Goal: Task Accomplishment & Management: Complete application form

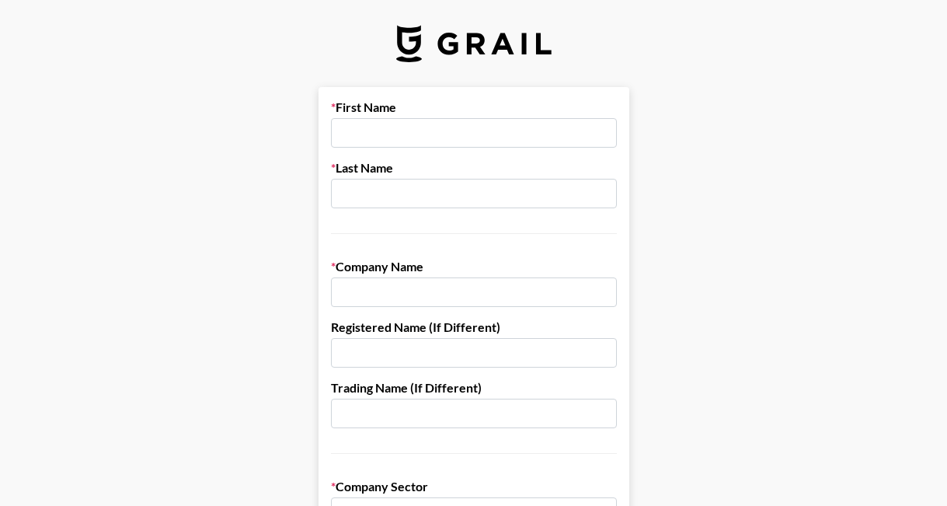
click at [505, 124] on input "text" at bounding box center [474, 133] width 286 height 30
type input "i"
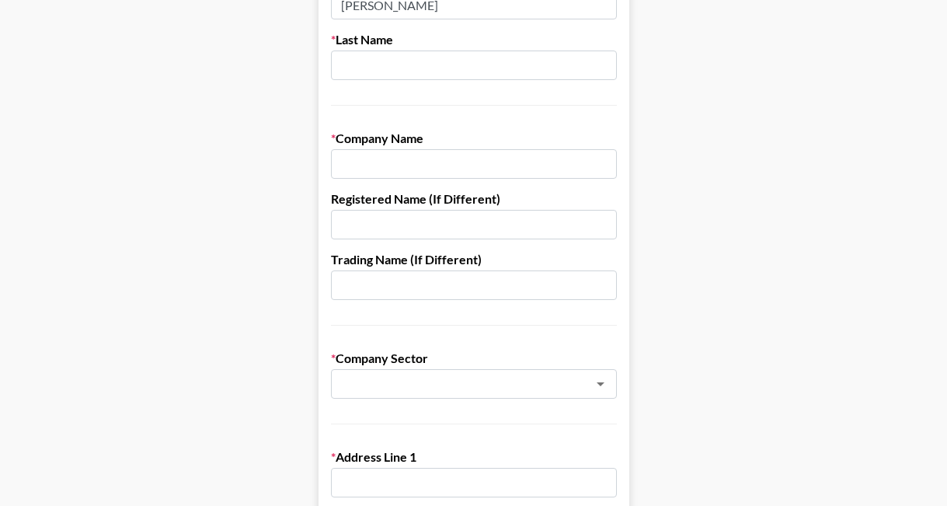
type input "[PERSON_NAME]"
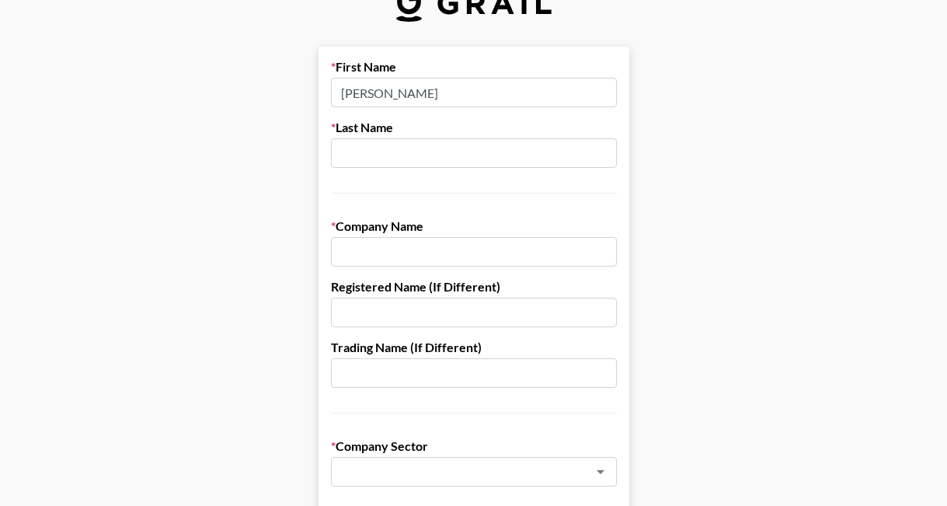
scroll to position [32, 0]
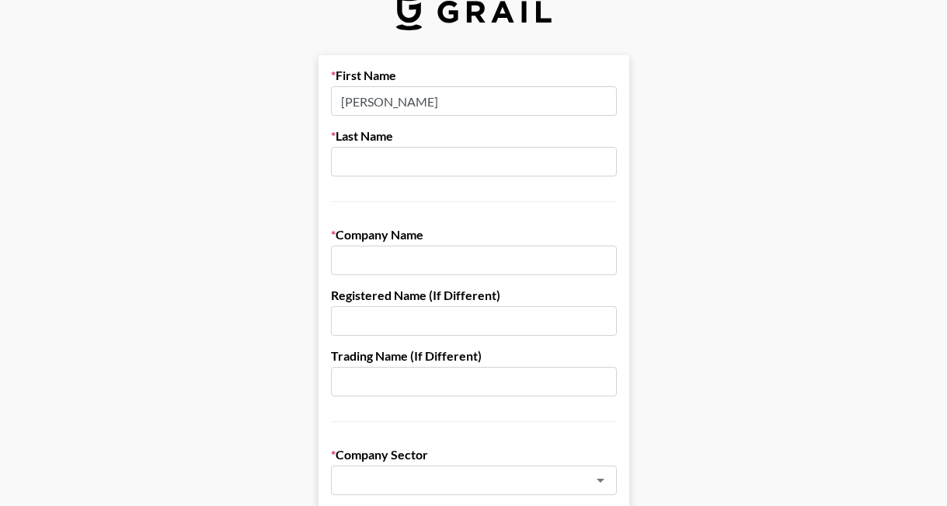
click at [476, 155] on input "text" at bounding box center [474, 162] width 286 height 30
type input "Burns"
drag, startPoint x: 612, startPoint y: 180, endPoint x: 505, endPoint y: 232, distance: 118.9
click at [611, 179] on div "First Name [PERSON_NAME] Last Name [PERSON_NAME]" at bounding box center [474, 135] width 286 height 134
click at [490, 249] on input "text" at bounding box center [474, 261] width 286 height 30
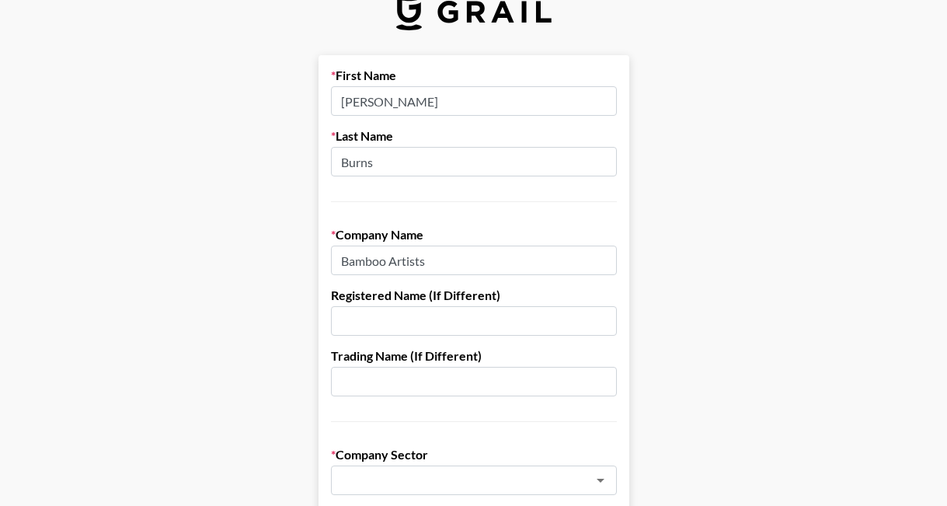
type input "Bamboo Artists"
click at [562, 292] on label "Registered Name (If Different)" at bounding box center [474, 296] width 286 height 16
click at [565, 308] on input "text" at bounding box center [474, 321] width 286 height 30
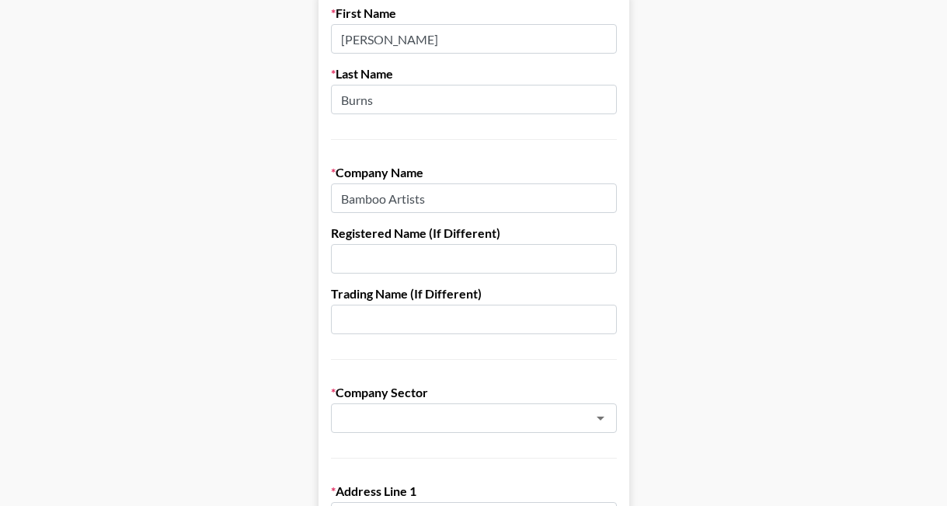
scroll to position [95, 0]
paste input "Bamboo Artist & Label Service GmbH"
type input "Bamboo Artist & Label Service GmbH"
click at [485, 332] on input "text" at bounding box center [474, 319] width 286 height 30
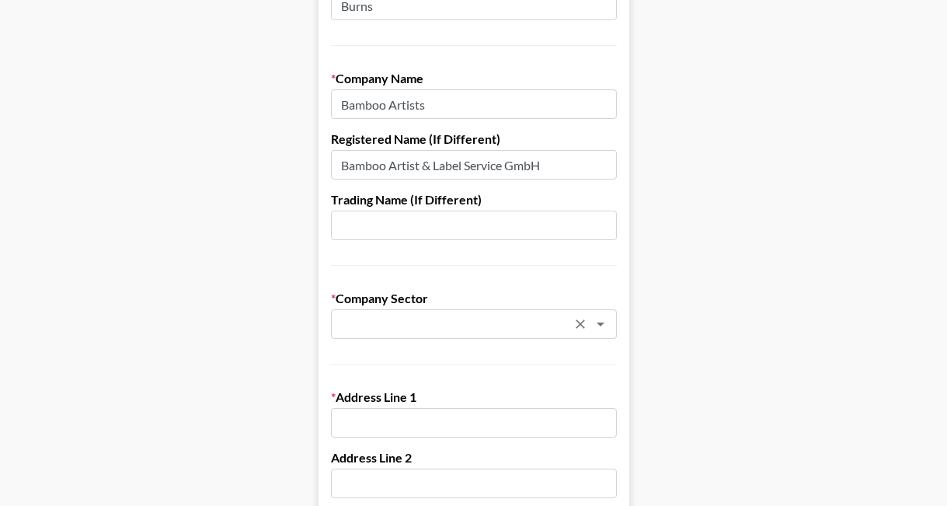
scroll to position [189, 0]
click at [447, 324] on input "text" at bounding box center [453, 324] width 226 height 18
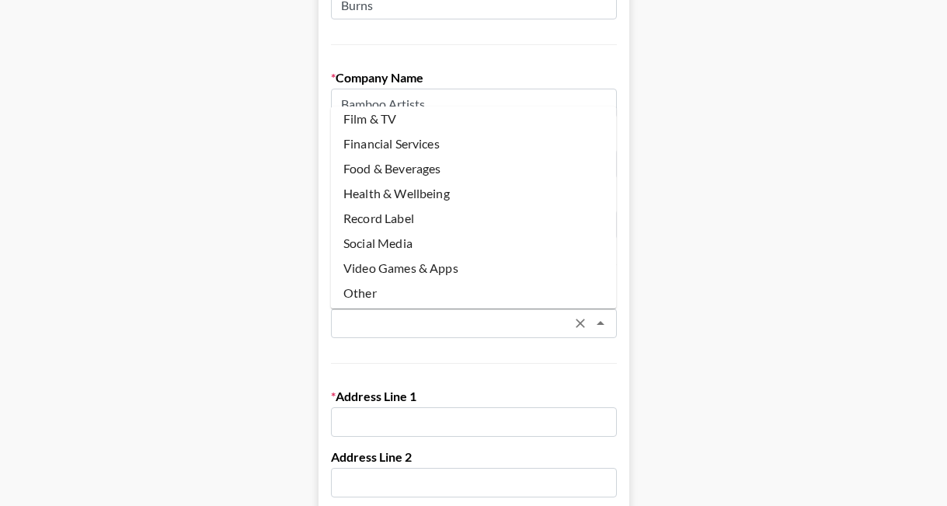
scroll to position [158, 0]
click at [408, 218] on li "Record Label" at bounding box center [474, 216] width 286 height 25
type input "Record Label"
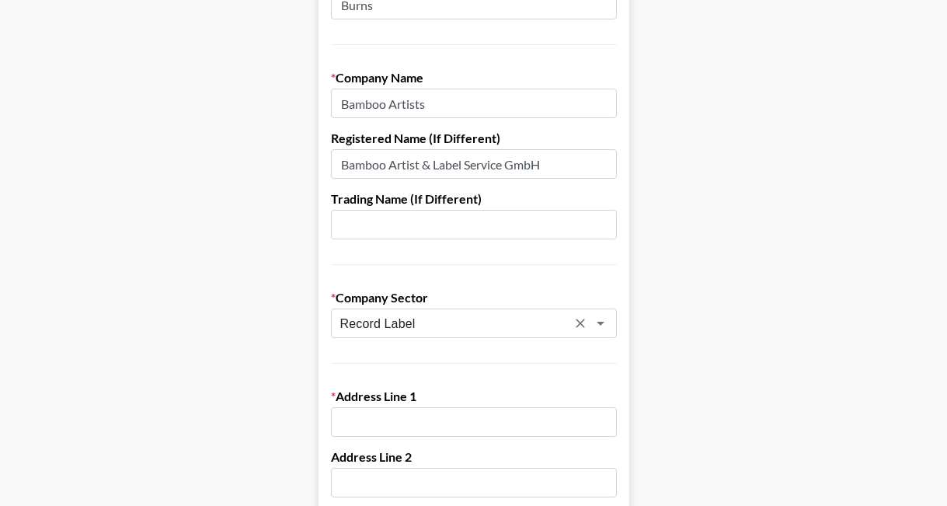
drag, startPoint x: 685, startPoint y: 304, endPoint x: 662, endPoint y: 308, distance: 23.6
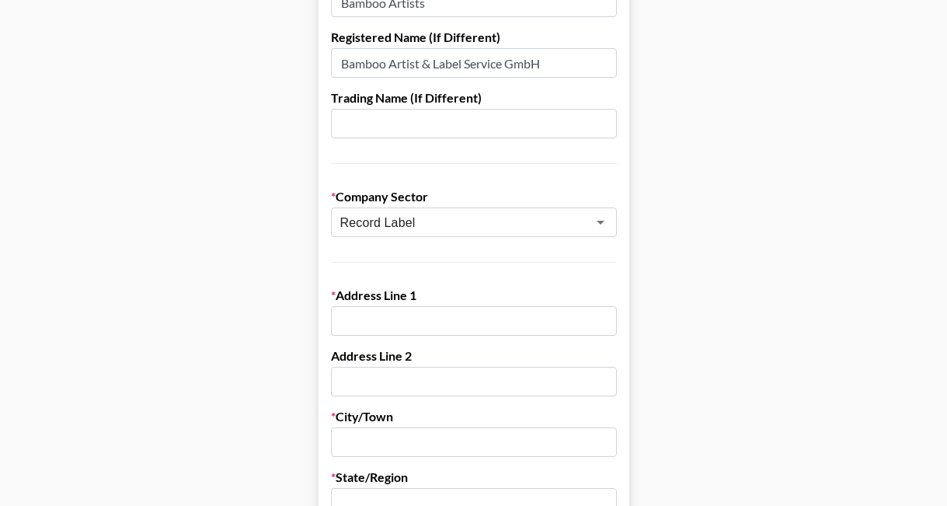
scroll to position [312, 0]
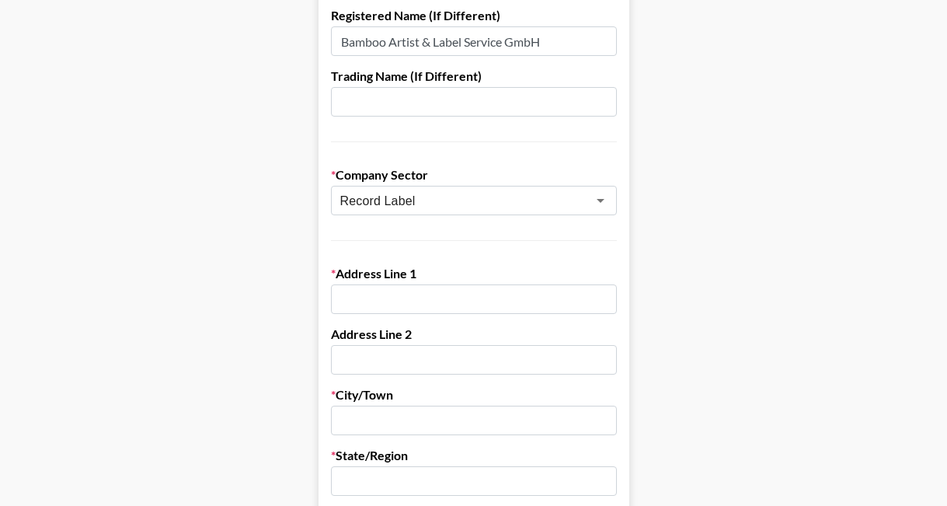
click at [488, 305] on input "text" at bounding box center [474, 299] width 286 height 30
drag, startPoint x: 515, startPoint y: 257, endPoint x: 487, endPoint y: 218, distance: 47.9
click at [515, 256] on form "First Name [PERSON_NAME] Last Name Burns Company Name Bamboo Artists Registered…" at bounding box center [474, 446] width 311 height 1342
click at [381, 315] on form "First Name [PERSON_NAME] Last Name Burns Company Name Bamboo Artists Registered…" at bounding box center [474, 446] width 311 height 1342
click at [385, 305] on input "text" at bounding box center [474, 299] width 286 height 30
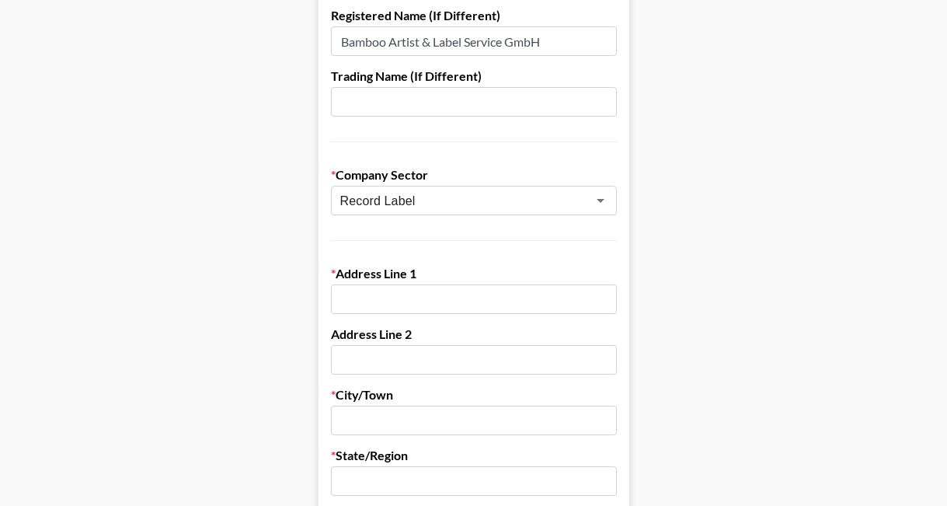
paste input "Bamboo Artist & Label Service GmbH"
type input "Bamboo Artist & Label Service GmbH"
drag, startPoint x: 573, startPoint y: 302, endPoint x: 251, endPoint y: 293, distance: 321.9
click at [251, 296] on main "First Name [PERSON_NAME] Last Name Burns Company Name Bamboo Artists Registered…" at bounding box center [473, 446] width 922 height 1342
drag, startPoint x: 689, startPoint y: 111, endPoint x: 563, endPoint y: 158, distance: 134.3
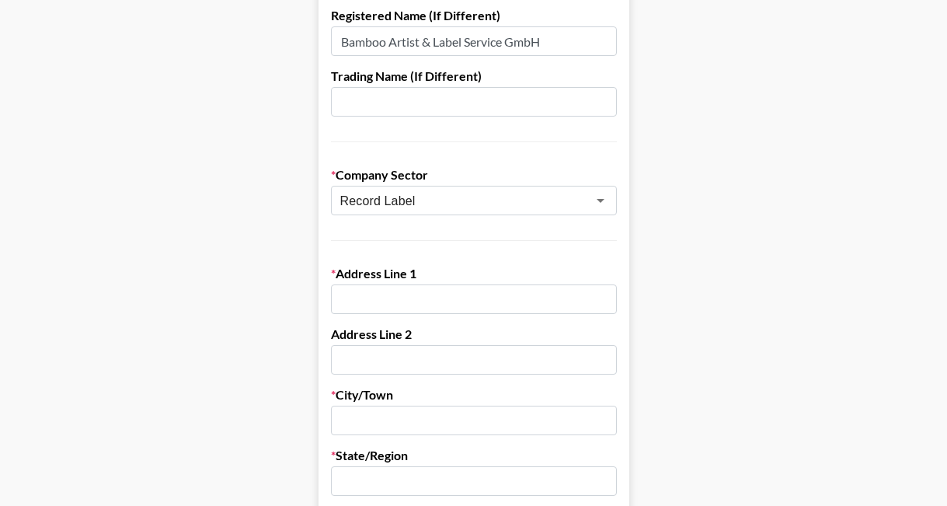
click at [689, 111] on main "First Name [PERSON_NAME] Last Name Burns Company Name Bamboo Artists Registered…" at bounding box center [473, 446] width 922 height 1342
drag, startPoint x: 433, startPoint y: 282, endPoint x: 431, endPoint y: 295, distance: 12.7
click at [433, 282] on div "Address Line 1" at bounding box center [474, 290] width 286 height 48
click at [431, 298] on input "text" at bounding box center [474, 299] width 286 height 30
paste input "Bamboo Artist & Label Service GmbH"
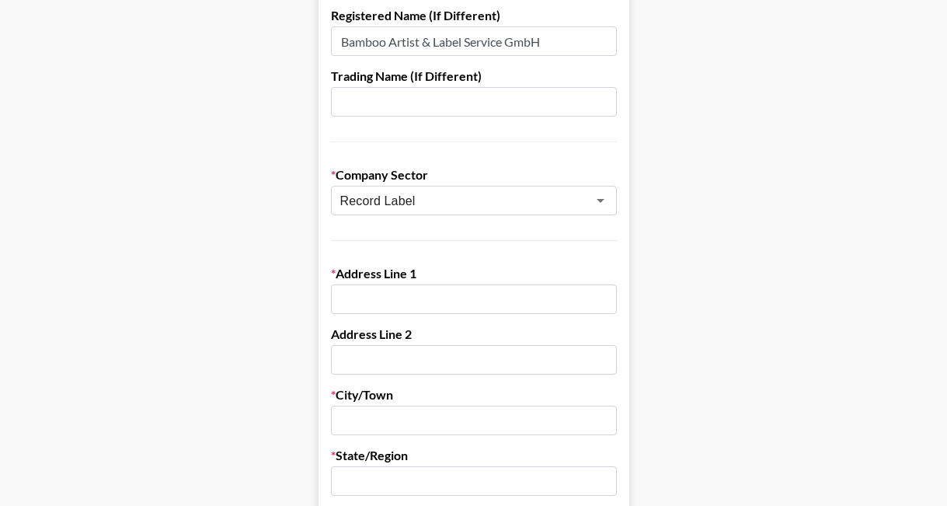
type input "Bamboo Artist & Label Service GmbH"
drag, startPoint x: 546, startPoint y: 304, endPoint x: 254, endPoint y: 295, distance: 291.6
click at [259, 294] on main "First Name [PERSON_NAME] Last Name Burns Company Name Bamboo Artists Registered…" at bounding box center [473, 446] width 922 height 1342
paste input "[STREET_ADDRESS]"
type input "[STREET_ADDRESS]"
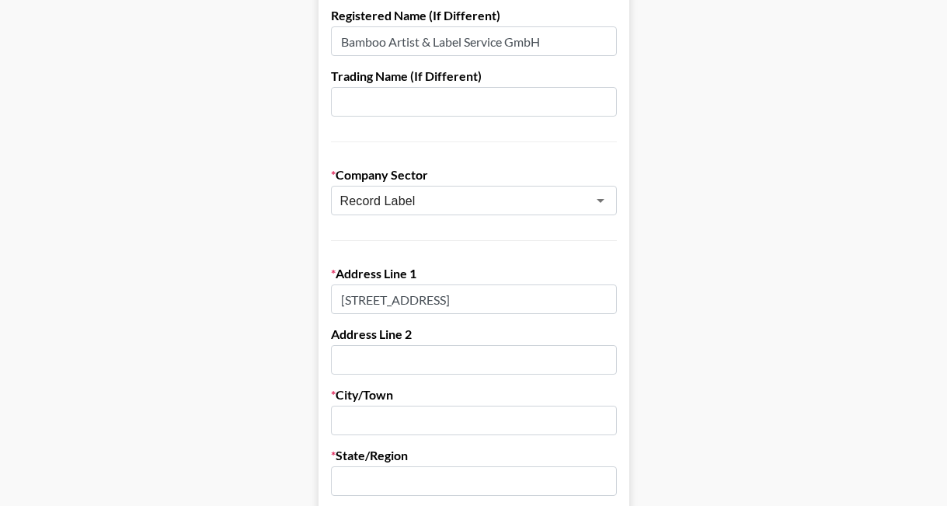
click at [478, 344] on div "Address Line 2" at bounding box center [474, 350] width 286 height 48
drag, startPoint x: 477, startPoint y: 351, endPoint x: 486, endPoint y: 326, distance: 26.6
click at [480, 351] on input "text" at bounding box center [474, 360] width 286 height 30
paste input "15806 [GEOGRAPHIC_DATA], [GEOGRAPHIC_DATA]"
type input "15806 [GEOGRAPHIC_DATA], [GEOGRAPHIC_DATA]"
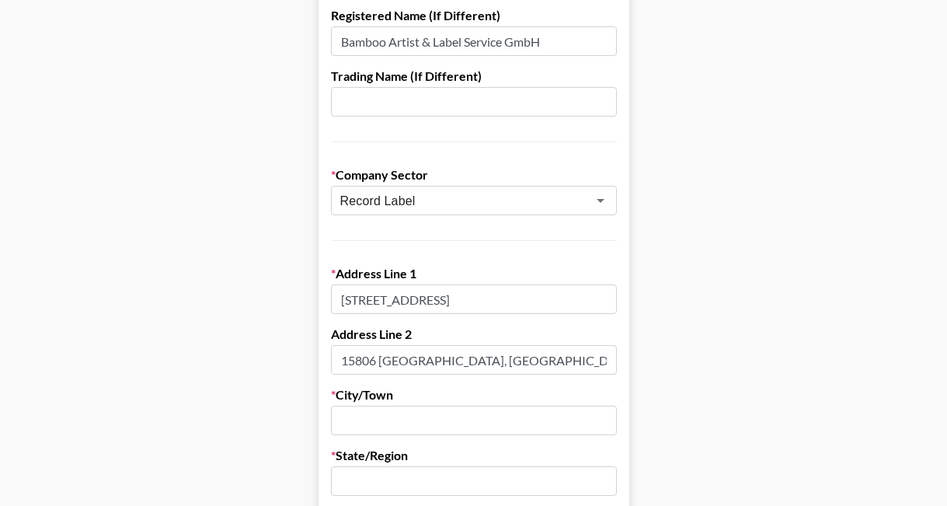
click at [425, 423] on input "text" at bounding box center [474, 421] width 286 height 30
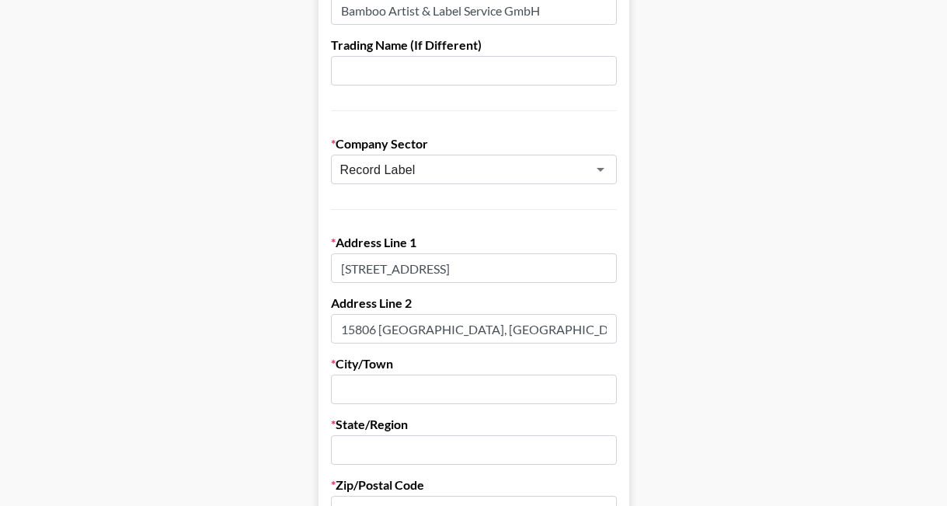
scroll to position [345, 0]
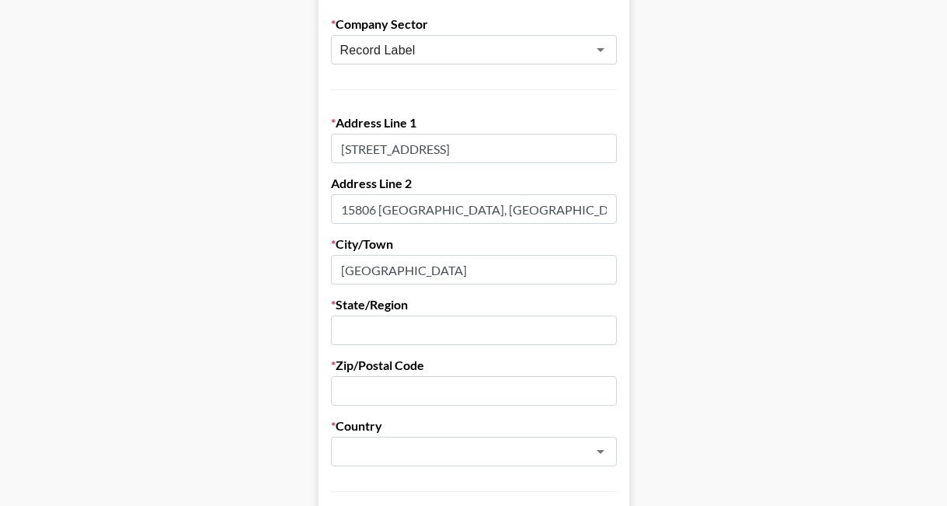
type input "[GEOGRAPHIC_DATA]"
click at [483, 304] on label "State/Region" at bounding box center [474, 305] width 286 height 16
click at [515, 345] on input "text" at bounding box center [474, 332] width 286 height 30
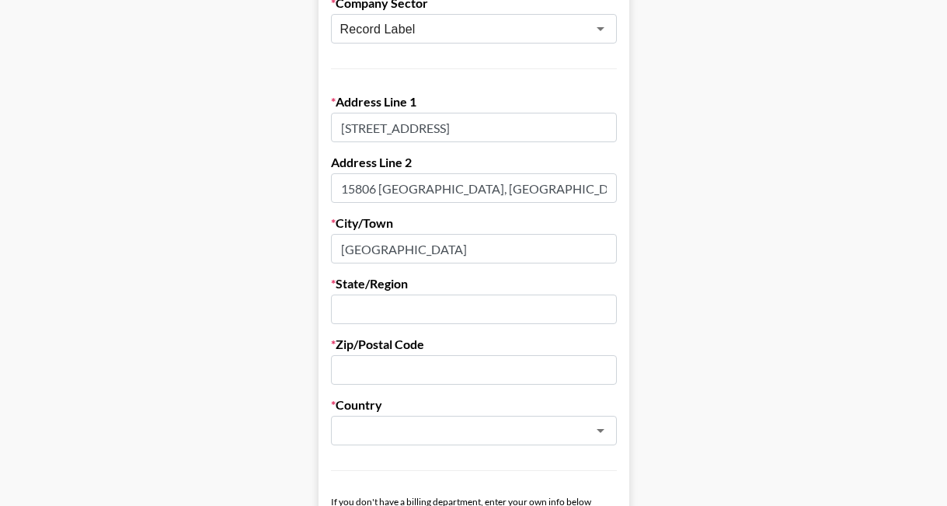
click at [678, 282] on main "First Name [PERSON_NAME] Last Name Burns Company Name Bamboo Artists Registered…" at bounding box center [473, 275] width 922 height 1342
click at [514, 311] on input "text" at bounding box center [474, 310] width 286 height 30
click at [598, 281] on label "State/Region" at bounding box center [474, 284] width 286 height 16
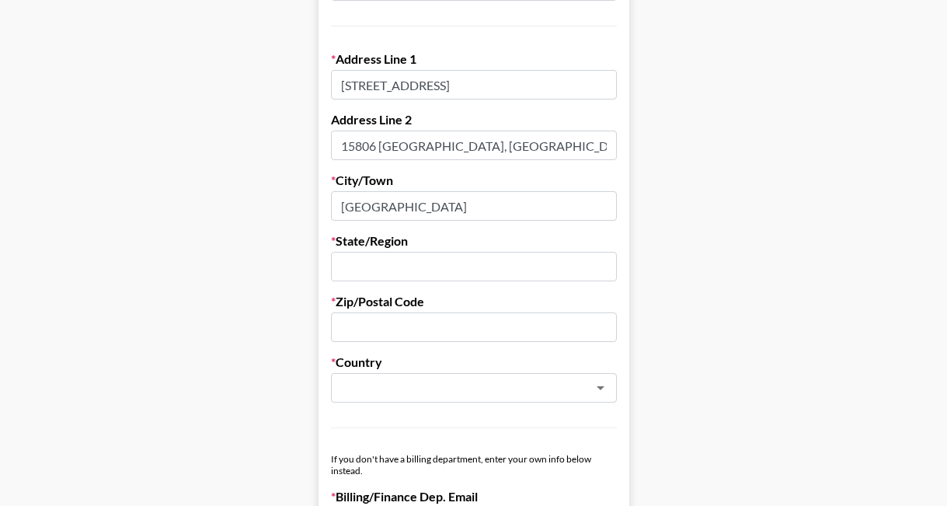
click at [445, 260] on input "text" at bounding box center [474, 267] width 286 height 30
paste input "[GEOGRAPHIC_DATA][PERSON_NAME][GEOGRAPHIC_DATA]"
type input "[GEOGRAPHIC_DATA][PERSON_NAME][GEOGRAPHIC_DATA]"
drag, startPoint x: 633, startPoint y: 268, endPoint x: 633, endPoint y: 279, distance: 10.9
click at [634, 267] on main "First Name [PERSON_NAME] Last Name Burns Company Name Bamboo Artists Registered…" at bounding box center [473, 232] width 922 height 1342
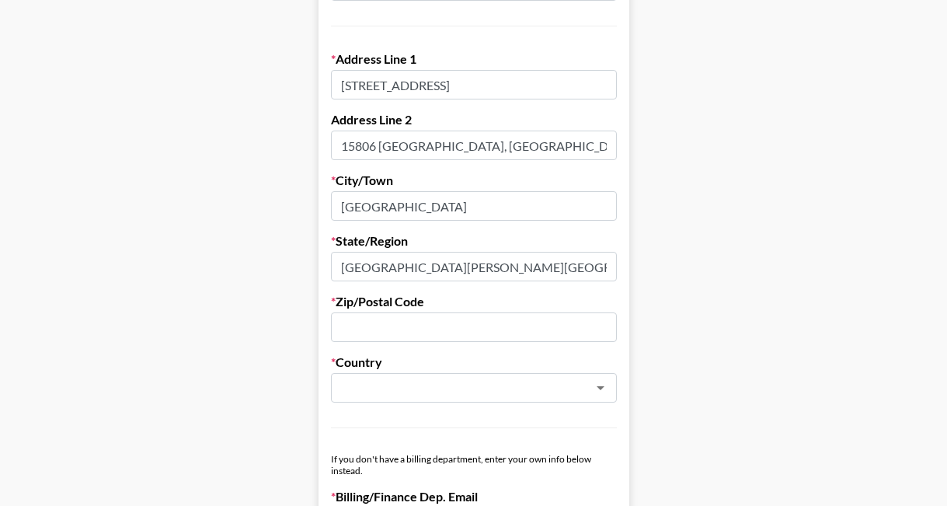
click at [684, 274] on main "First Name [PERSON_NAME] Last Name Burns Company Name Bamboo Artists Registered…" at bounding box center [473, 232] width 922 height 1342
click at [487, 338] on input "text" at bounding box center [474, 327] width 286 height 30
drag, startPoint x: 641, startPoint y: 280, endPoint x: 441, endPoint y: 212, distance: 211.6
click at [631, 276] on main "First Name [PERSON_NAME] Last Name Burns Company Name Bamboo Artists Registered…" at bounding box center [473, 232] width 922 height 1342
drag, startPoint x: 373, startPoint y: 144, endPoint x: 309, endPoint y: 145, distance: 64.5
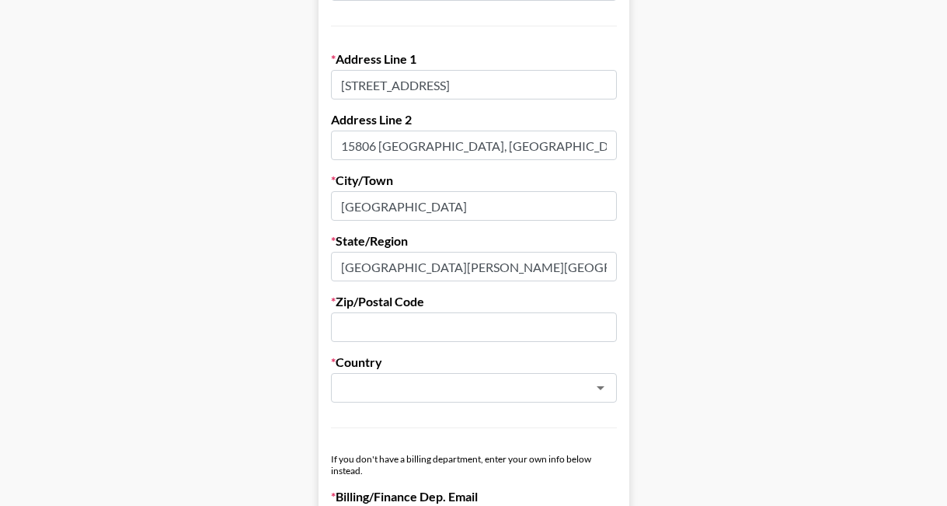
click at [309, 145] on main "First Name [PERSON_NAME] Last Name Burns Company Name Bamboo Artists Registered…" at bounding box center [473, 232] width 922 height 1342
click at [378, 152] on input "15806 [GEOGRAPHIC_DATA], [GEOGRAPHIC_DATA]" at bounding box center [474, 146] width 286 height 30
click at [374, 145] on input "15806 [GEOGRAPHIC_DATA], [GEOGRAPHIC_DATA]" at bounding box center [474, 146] width 286 height 30
drag, startPoint x: 375, startPoint y: 145, endPoint x: 332, endPoint y: 145, distance: 43.5
click at [332, 145] on input "15806 [GEOGRAPHIC_DATA], [GEOGRAPHIC_DATA]" at bounding box center [474, 146] width 286 height 30
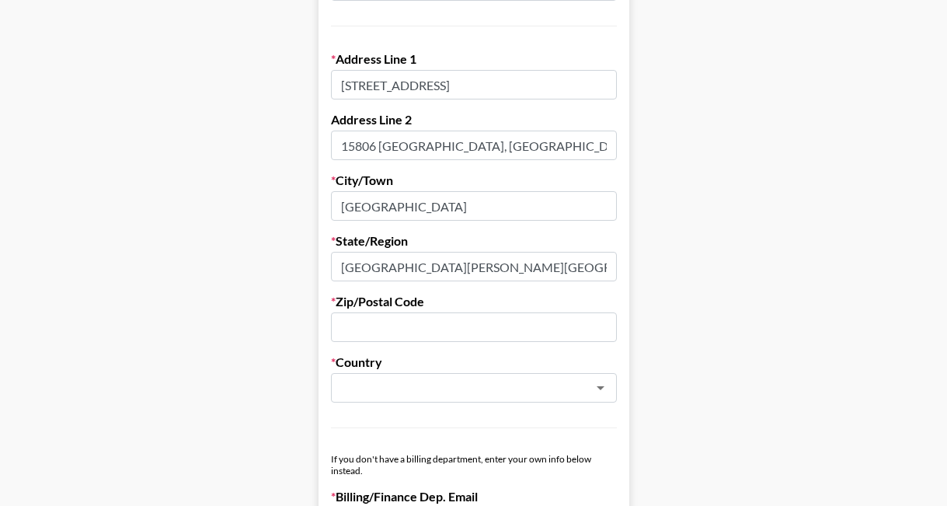
drag, startPoint x: 386, startPoint y: 325, endPoint x: 408, endPoint y: 333, distance: 23.1
click at [385, 325] on input "text" at bounding box center [474, 327] width 286 height 30
paste input "15806"
type input "15806"
drag, startPoint x: 680, startPoint y: 312, endPoint x: 588, endPoint y: 336, distance: 95.8
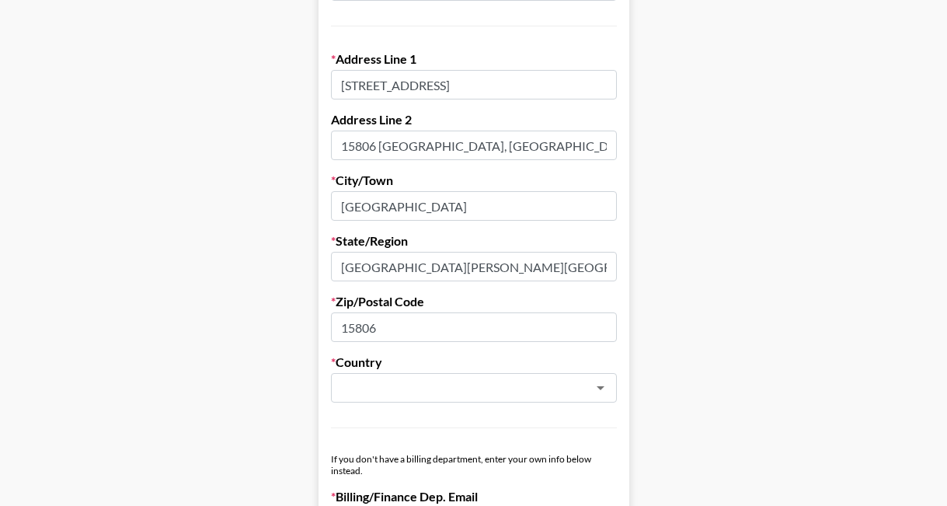
click at [668, 314] on main "First Name [PERSON_NAME] Last Name Burns Company Name Bamboo Artists Registered…" at bounding box center [473, 232] width 922 height 1342
click at [443, 391] on input "text" at bounding box center [453, 388] width 226 height 18
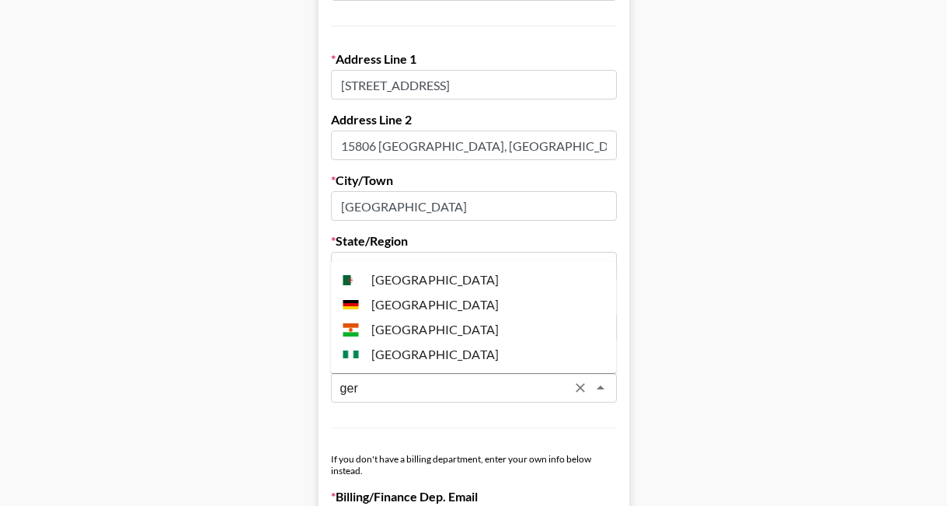
click at [418, 305] on li "[GEOGRAPHIC_DATA]" at bounding box center [474, 304] width 286 height 25
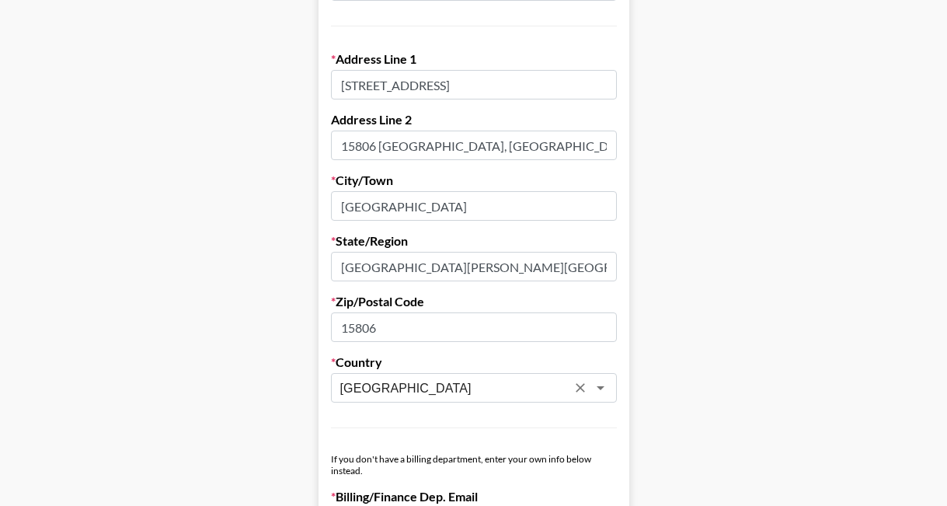
type input "[GEOGRAPHIC_DATA]"
click at [676, 270] on main "First Name [PERSON_NAME] Last Name Burns Company Name Bamboo Artists Registered…" at bounding box center [473, 232] width 922 height 1342
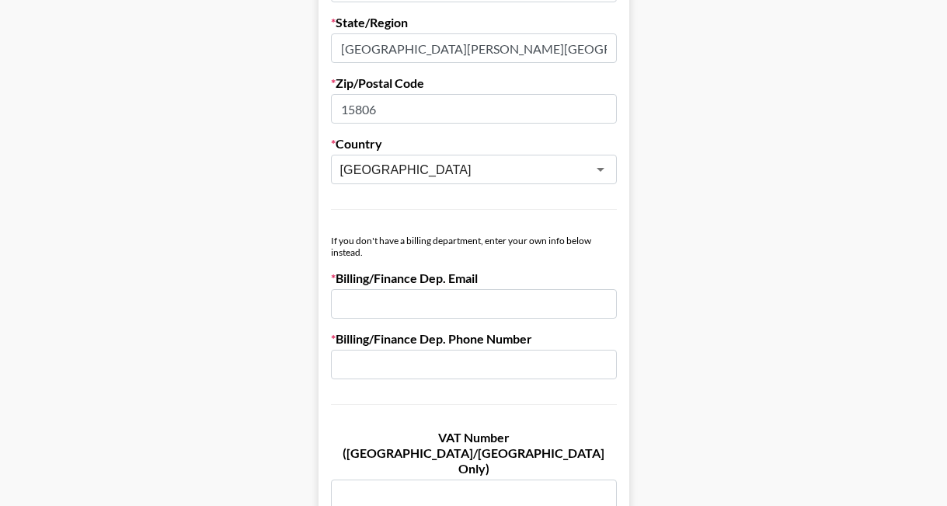
click at [474, 300] on input "email" at bounding box center [474, 304] width 286 height 30
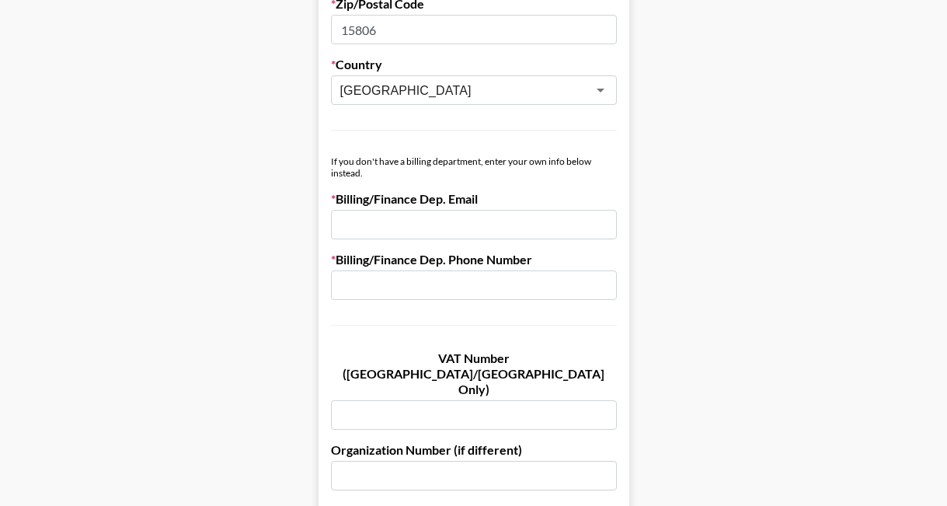
scroll to position [825, 0]
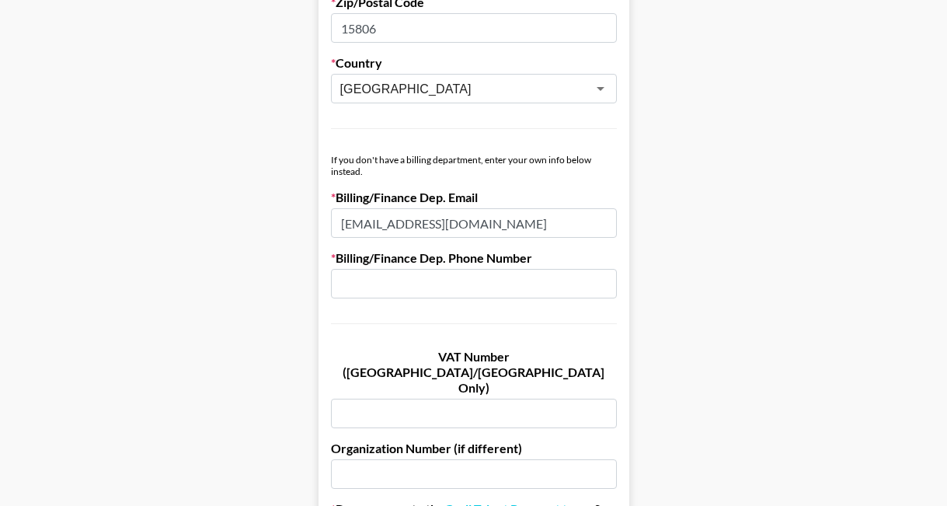
type input "[EMAIL_ADDRESS][DOMAIN_NAME]"
click at [439, 259] on label "Billing/Finance Dep. Phone Number" at bounding box center [474, 258] width 286 height 16
click at [439, 288] on input "text" at bounding box center [474, 284] width 286 height 30
click at [476, 297] on input "text" at bounding box center [474, 284] width 286 height 30
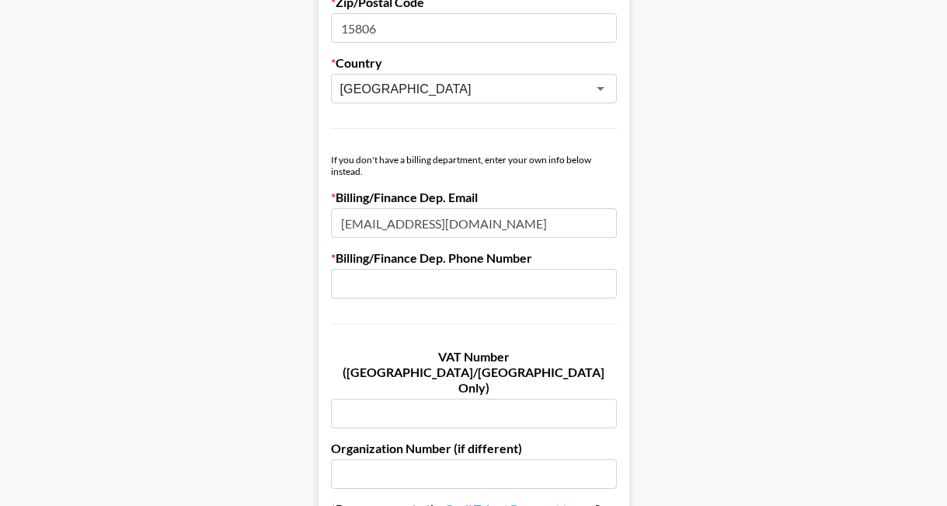
paste input "[PHONE_NUMBER]"
type input "[PHONE_NUMBER]"
drag, startPoint x: 538, startPoint y: 341, endPoint x: 527, endPoint y: 353, distance: 15.9
click at [511, 399] on input "text" at bounding box center [474, 414] width 286 height 30
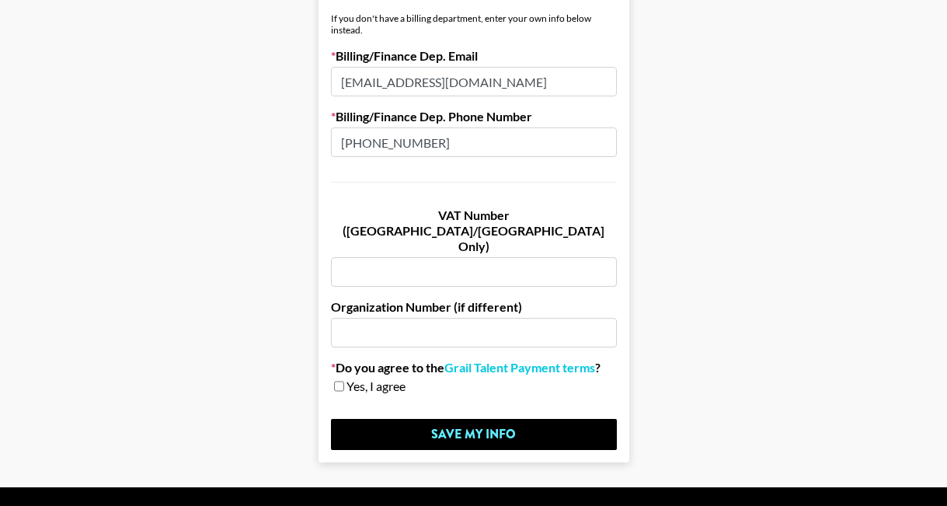
scroll to position [979, 0]
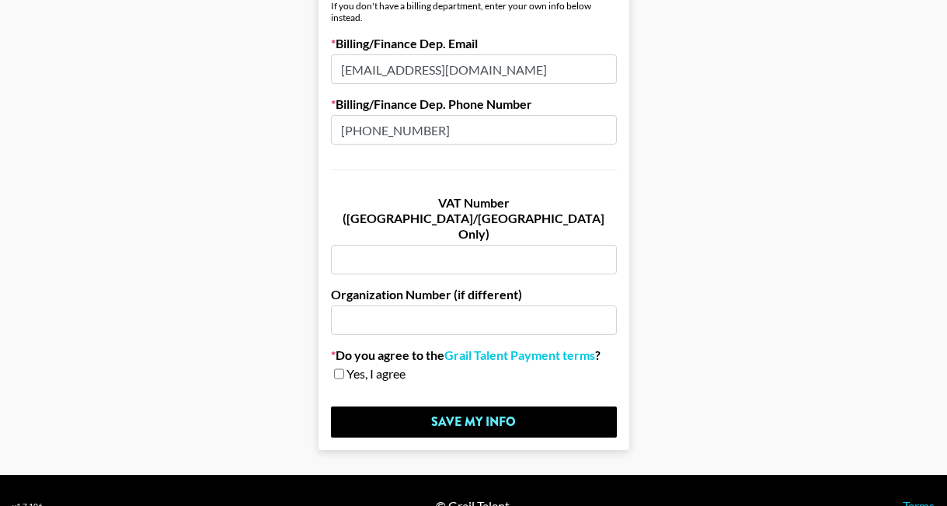
paste input "DE352279571"
type input "DE352279571"
click at [498, 305] on input "text" at bounding box center [474, 320] width 286 height 30
click at [375, 366] on span "Yes, I agree" at bounding box center [376, 374] width 59 height 16
click at [347, 366] on span "Yes, I agree" at bounding box center [376, 374] width 59 height 16
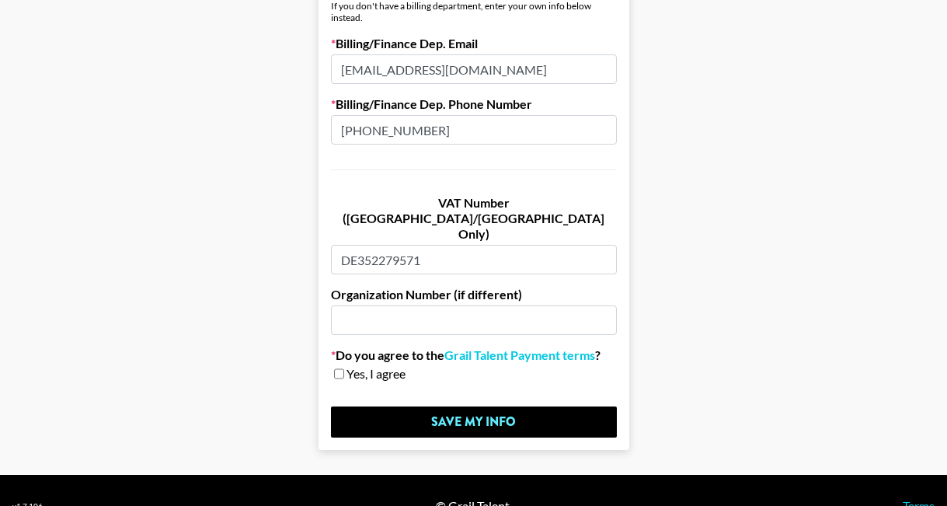
drag, startPoint x: 342, startPoint y: 341, endPoint x: 357, endPoint y: 362, distance: 25.7
click at [342, 368] on input "checkbox" at bounding box center [339, 373] width 10 height 11
checkbox input "true"
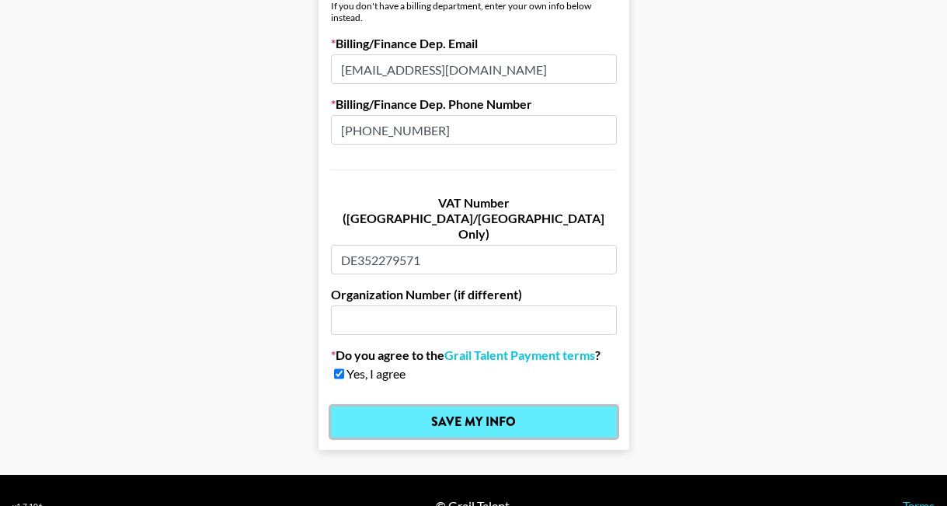
drag, startPoint x: 399, startPoint y: 387, endPoint x: 390, endPoint y: 389, distance: 8.9
click at [396, 406] on input "Save My Info" at bounding box center [474, 421] width 286 height 31
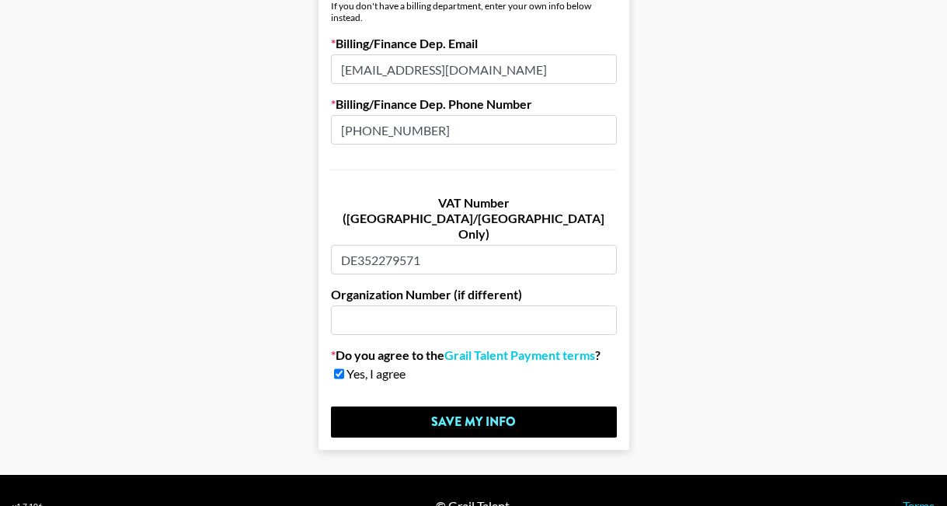
scroll to position [0, 0]
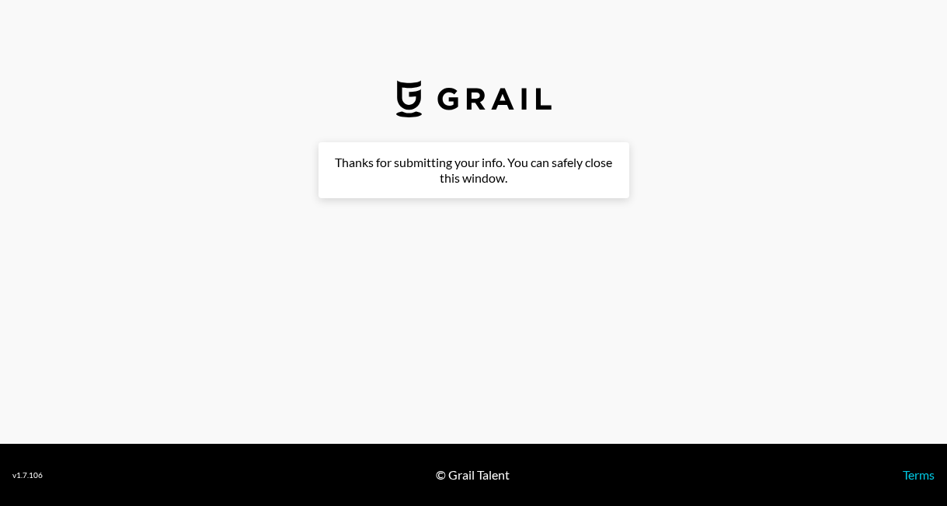
click at [627, 297] on main "First Name [PERSON_NAME] Last Name Burns Company Name Bamboo Artists Registered…" at bounding box center [473, 253] width 922 height 222
